Goal: Transaction & Acquisition: Purchase product/service

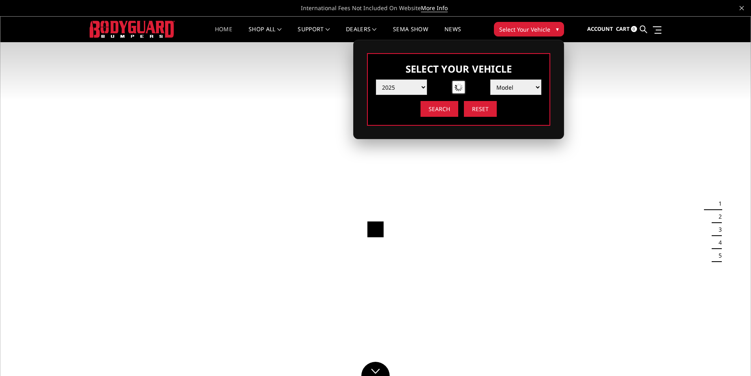
select select "yr_2025"
select select "mk_chevrolet"
click option "Chevrolet" at bounding box center [0, 0] width 0 height 0
select select "md_silverado-2500-3500"
click option "Silverado 2500 / 3500" at bounding box center [0, 0] width 0 height 0
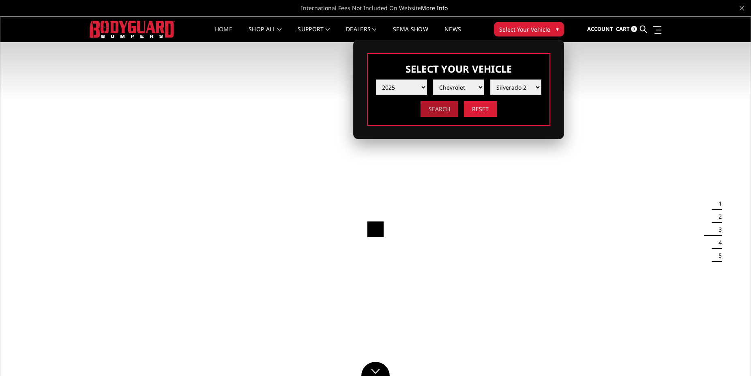
click at [440, 107] on input "Search" at bounding box center [440, 109] width 38 height 16
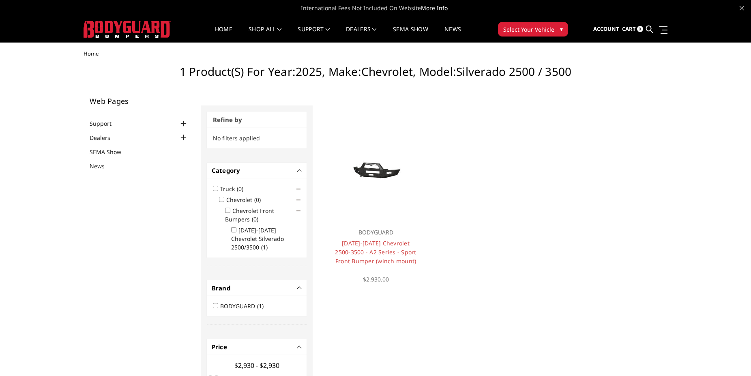
click at [554, 29] on button "Select Your Vehicle ▾" at bounding box center [533, 29] width 70 height 15
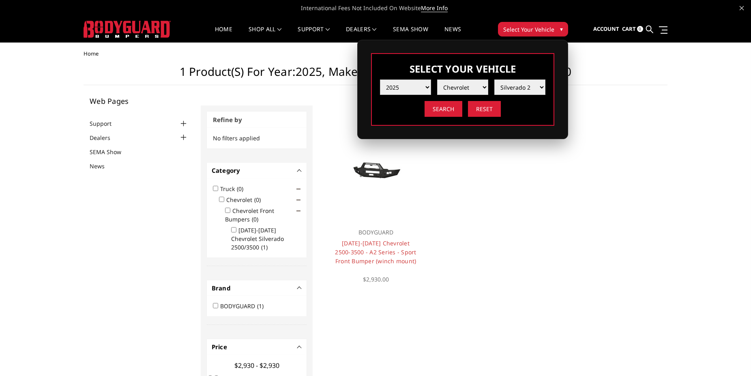
click at [380, 80] on select "Year 2025 2024 2023 2022 2021 2020 2019 2018 2017 2016 2015 2014 2013 2012 2011…" at bounding box center [405, 87] width 51 height 15
select select "yr_2024"
click option "2024" at bounding box center [0, 0] width 0 height 0
select select "-1"
click at [437, 80] on select "Make Chevrolet Ford GMC Ram Toyota" at bounding box center [462, 87] width 51 height 15
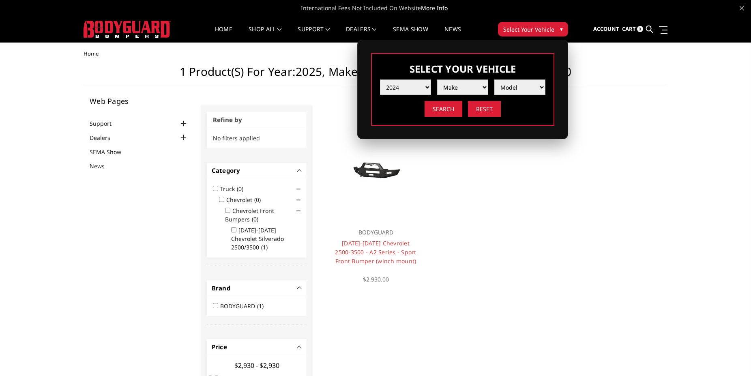
select select "mk_chevrolet"
click option "Chevrolet" at bounding box center [0, 0] width 0 height 0
click at [494, 80] on select "Model Silverado 1500 Silverado 2500 / 3500 Silverado 4500 / 5500 / 6500" at bounding box center [519, 87] width 51 height 15
select select "md_silverado-2500-3500"
click option "Silverado 2500 / 3500" at bounding box center [0, 0] width 0 height 0
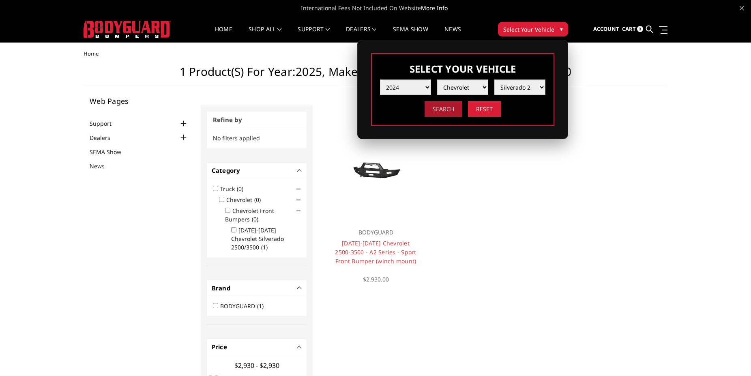
click at [440, 116] on input "Search" at bounding box center [444, 109] width 38 height 16
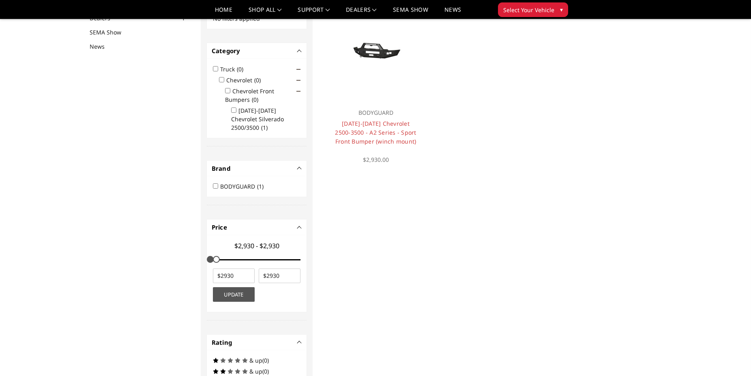
scroll to position [105, 0]
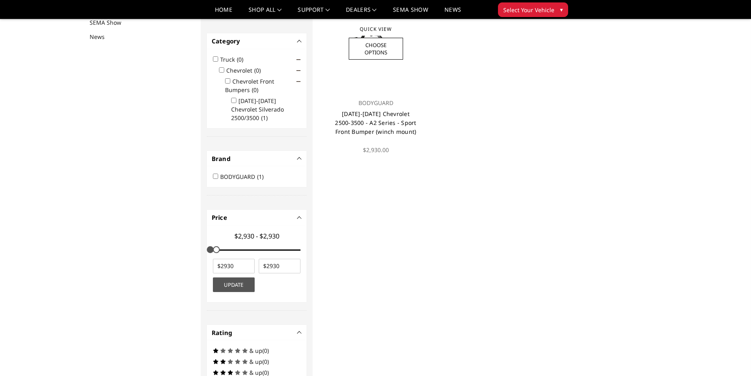
click at [372, 113] on link "[DATE]-[DATE] Chevrolet 2500-3500 - A2 Series - Sport Front Bumper (winch mount)" at bounding box center [375, 123] width 81 height 26
